Goal: Check status: Check status

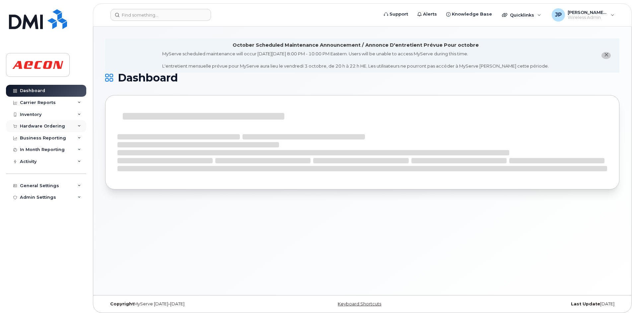
drag, startPoint x: 65, startPoint y: 130, endPoint x: 62, endPoint y: 127, distance: 4.0
click at [64, 130] on div "Hardware Ordering" at bounding box center [46, 126] width 80 height 12
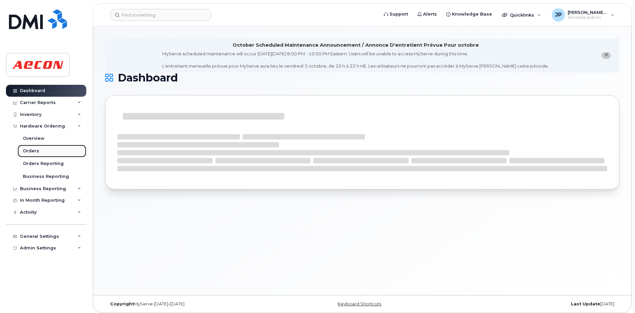
click at [59, 149] on link "Orders" at bounding box center [52, 151] width 69 height 13
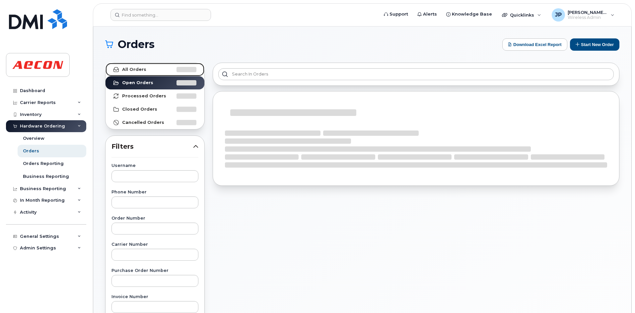
click at [145, 68] on link "All Orders" at bounding box center [154, 69] width 99 height 13
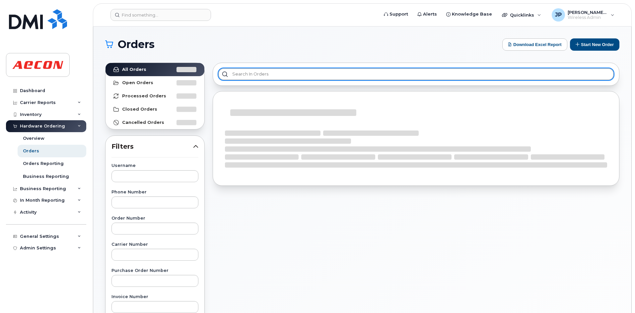
click at [245, 75] on input "text" at bounding box center [415, 74] width 395 height 12
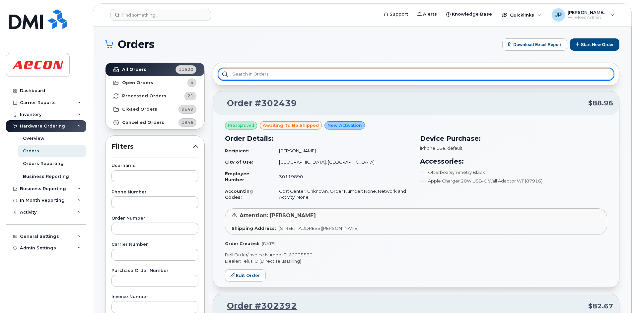
paste input "#301176"
type input "#301176"
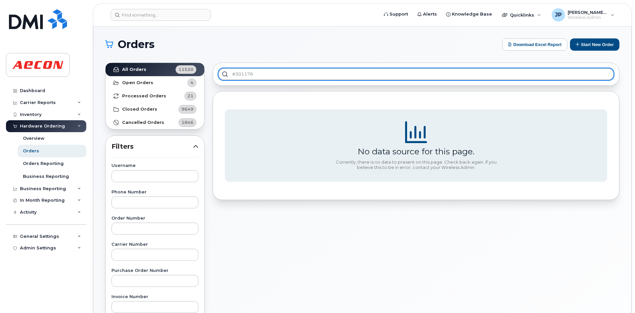
drag, startPoint x: 255, startPoint y: 74, endPoint x: 221, endPoint y: 76, distance: 33.9
click at [221, 76] on input "#301176" at bounding box center [415, 74] width 395 height 12
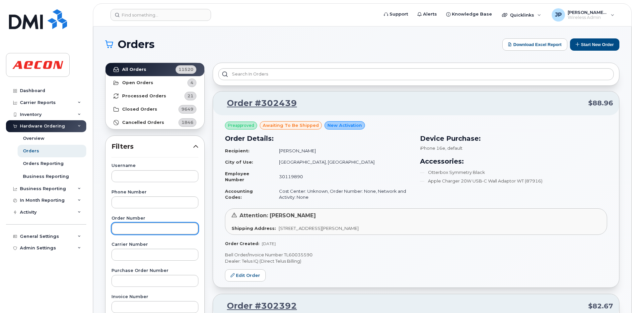
click at [137, 227] on input "text" at bounding box center [154, 229] width 87 height 12
paste input "#301176"
type input "#301176"
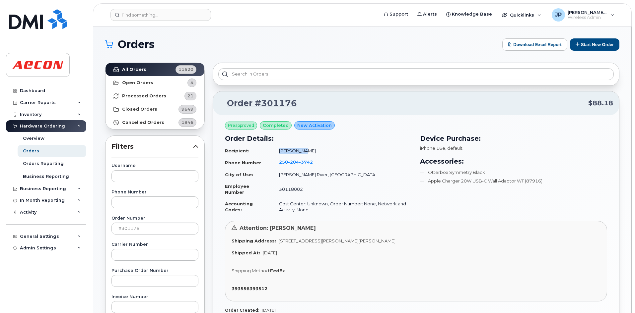
drag, startPoint x: 304, startPoint y: 149, endPoint x: 276, endPoint y: 150, distance: 28.2
click at [276, 150] on td "[PERSON_NAME]" at bounding box center [342, 151] width 139 height 12
copy td "[PERSON_NAME]"
